Goal: Find contact information: Find contact information

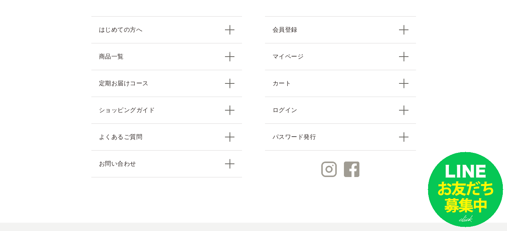
scroll to position [3394, 0]
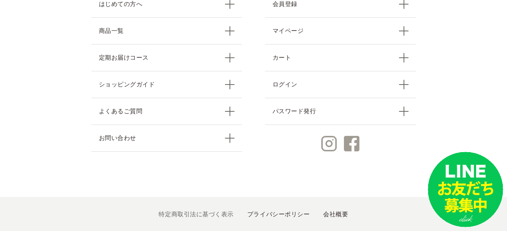
click at [203, 211] on link "特定商取引法に基づく表示" at bounding box center [195, 214] width 75 height 6
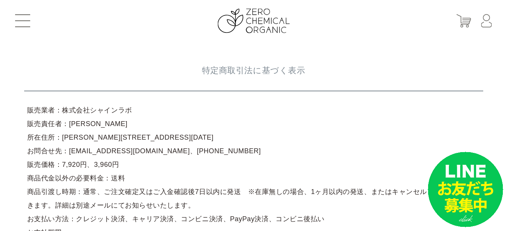
drag, startPoint x: 124, startPoint y: 110, endPoint x: 114, endPoint y: 54, distance: 56.7
click at [58, 109] on article "販売業者：株式会社シャインラボ 販売責任者：[PERSON_NAME] 所在住所：[PERSON_NAME][STREET_ADDRESS][DATE] お問…" at bounding box center [253, 225] width 459 height 250
copy article "株式会社シャインラボ"
drag, startPoint x: 98, startPoint y: 123, endPoint x: 69, endPoint y: 122, distance: 29.4
click at [69, 122] on article "販売業者：株式会社シャインラボ 販売責任者：[PERSON_NAME] 所在住所：[PERSON_NAME][STREET_ADDRESS][DATE] お問…" at bounding box center [253, 225] width 459 height 250
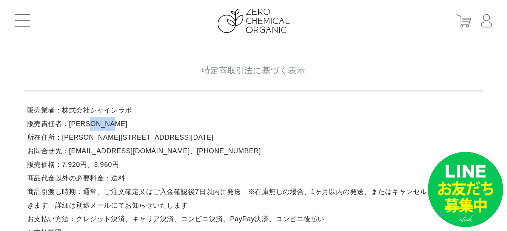
copy article "岸根　輝明"
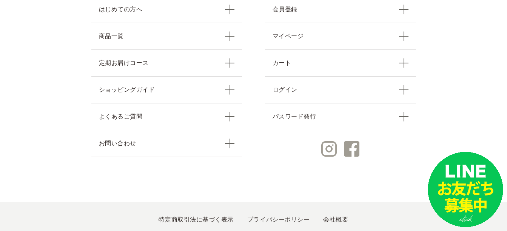
scroll to position [656, 0]
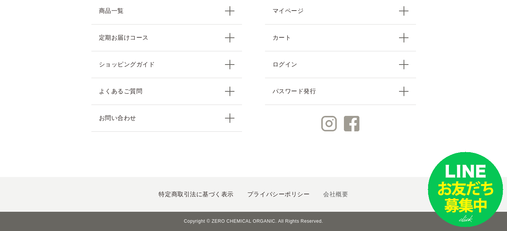
click at [340, 192] on link "会社概要" at bounding box center [335, 194] width 25 height 6
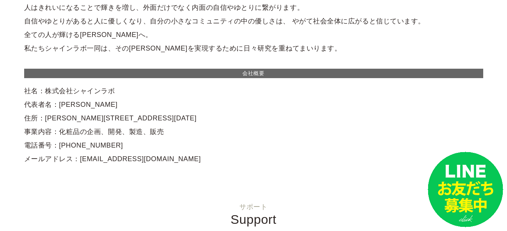
scroll to position [113, 0]
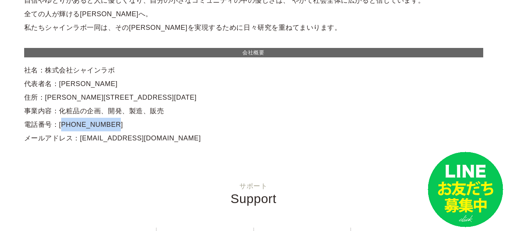
drag, startPoint x: 99, startPoint y: 126, endPoint x: 57, endPoint y: 126, distance: 42.2
click at [57, 126] on div "ご挨拶 社名である「シャインラボ」には、「あなたの輝き研究所」という思いを込めました。 あなたのきれいを後押しすること、あなたの輝きが増すこと。それが私たちの…" at bounding box center [253, 40] width 459 height 207
copy div "03-5678-9870"
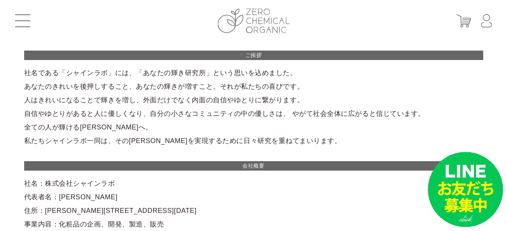
click at [264, 14] on img at bounding box center [253, 21] width 72 height 25
